Goal: Go to known website: Access a specific website the user already knows

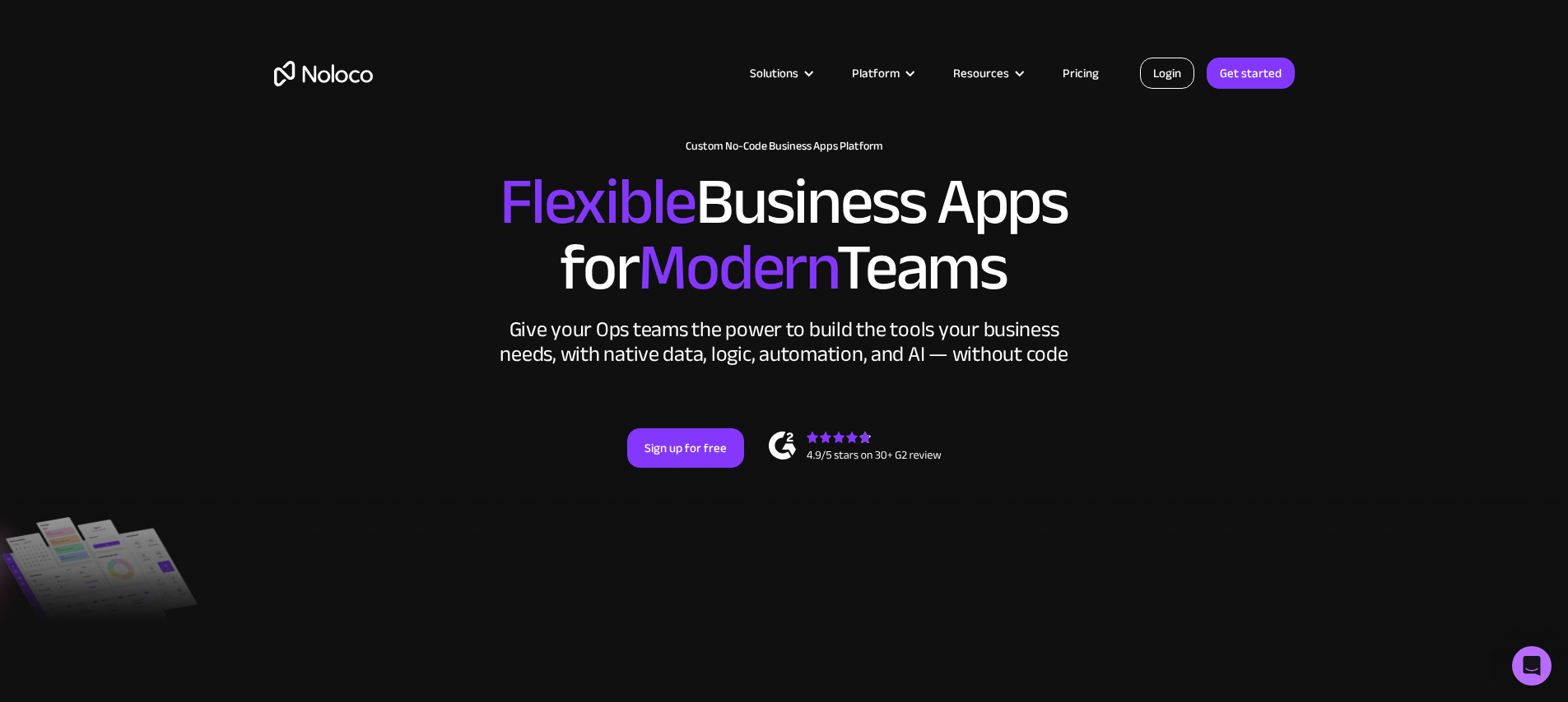
click at [1191, 80] on link "Login" at bounding box center [1167, 73] width 55 height 32
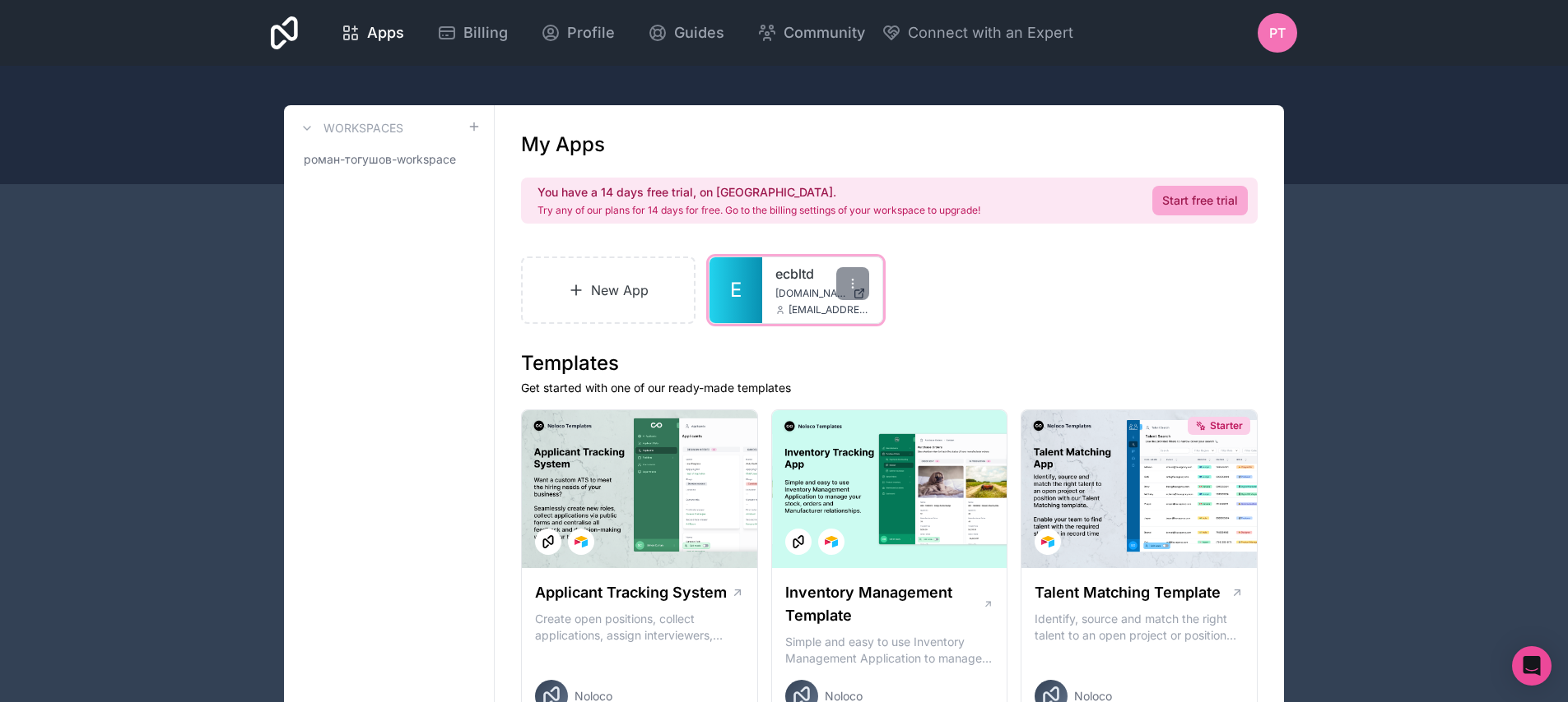
click at [761, 274] on link "E" at bounding box center [736, 290] width 53 height 66
